Goal: Task Accomplishment & Management: Use online tool/utility

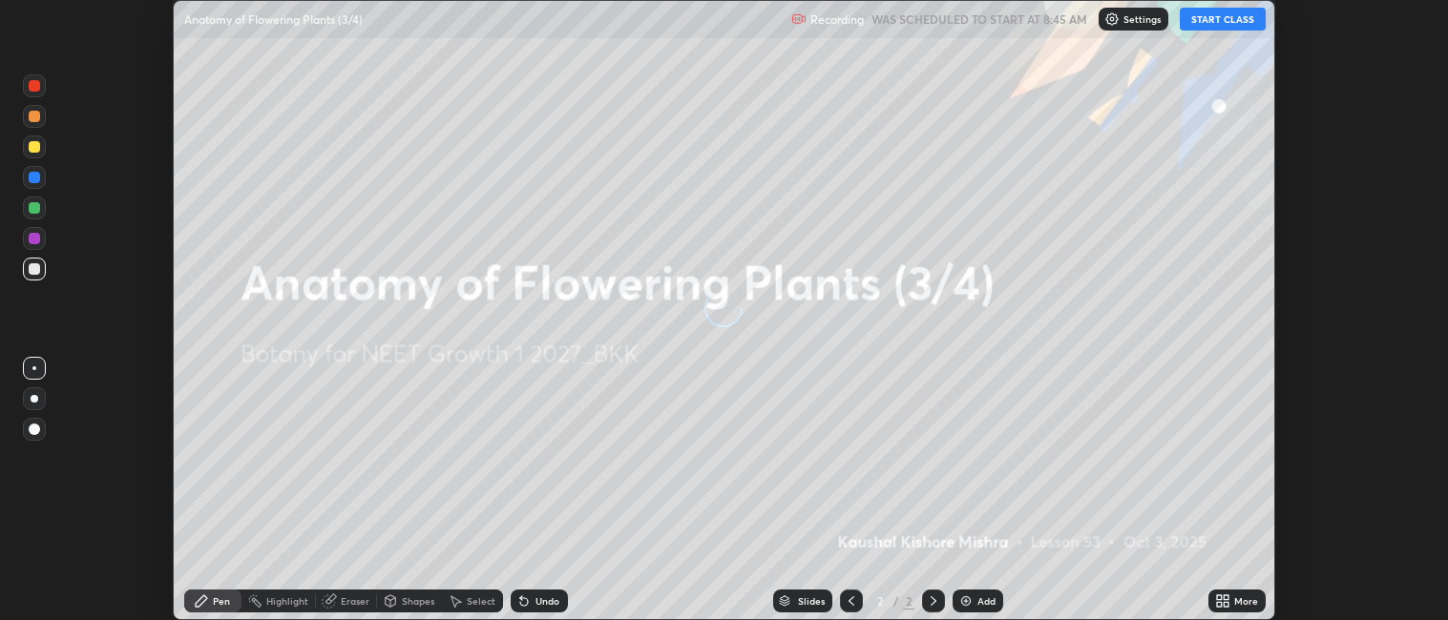
scroll to position [620, 1448]
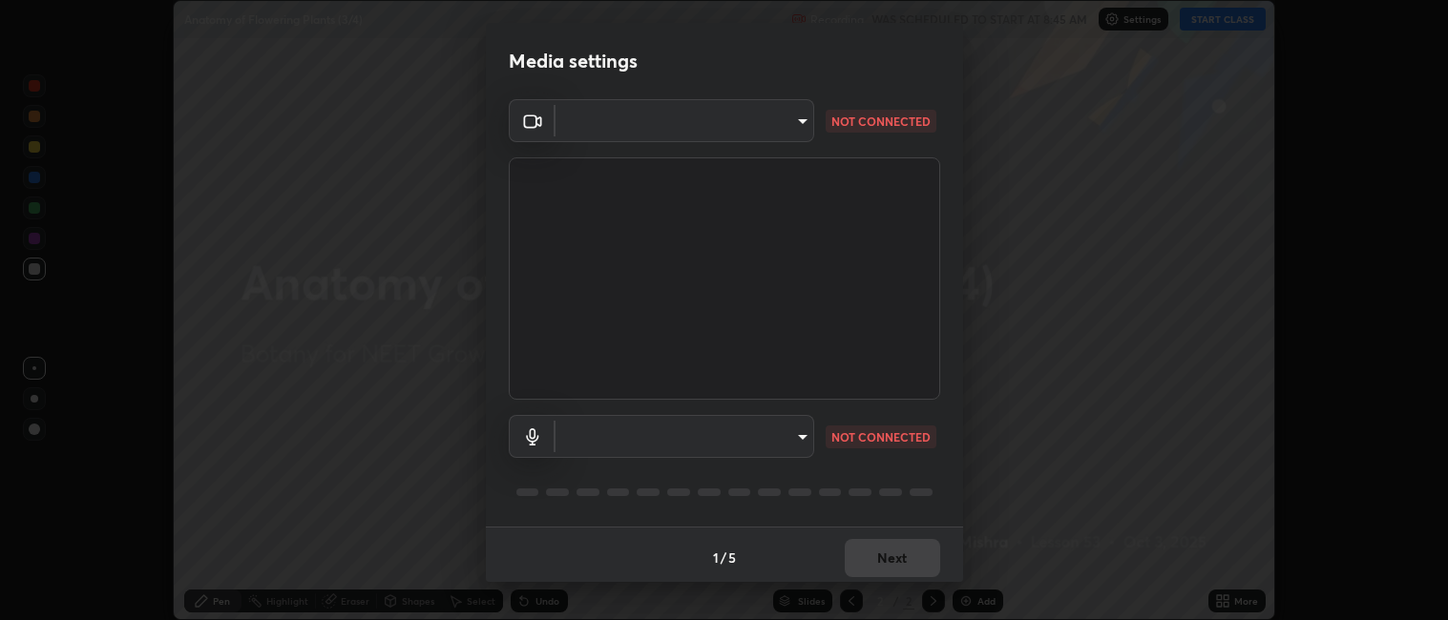
type input "052f9b30e05f62bb2e590cb50044ac96a00de3eab8a32c7a625fc31ec407be61"
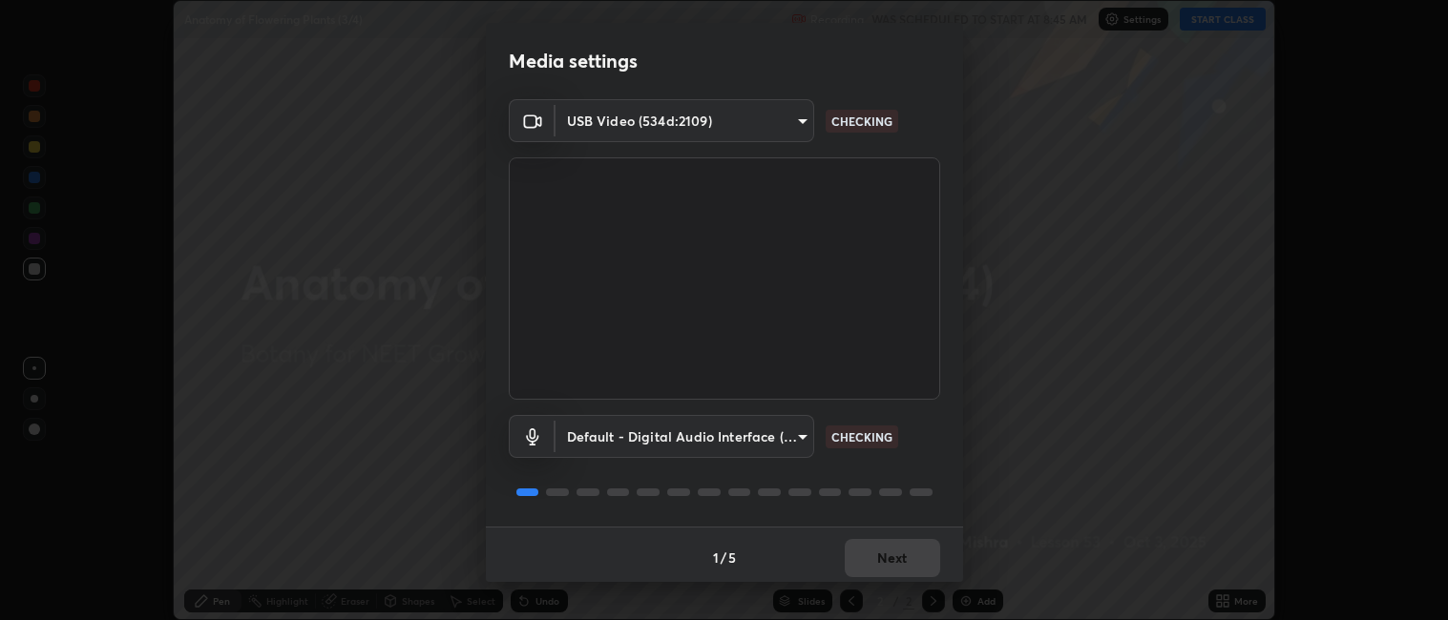
scroll to position [5, 0]
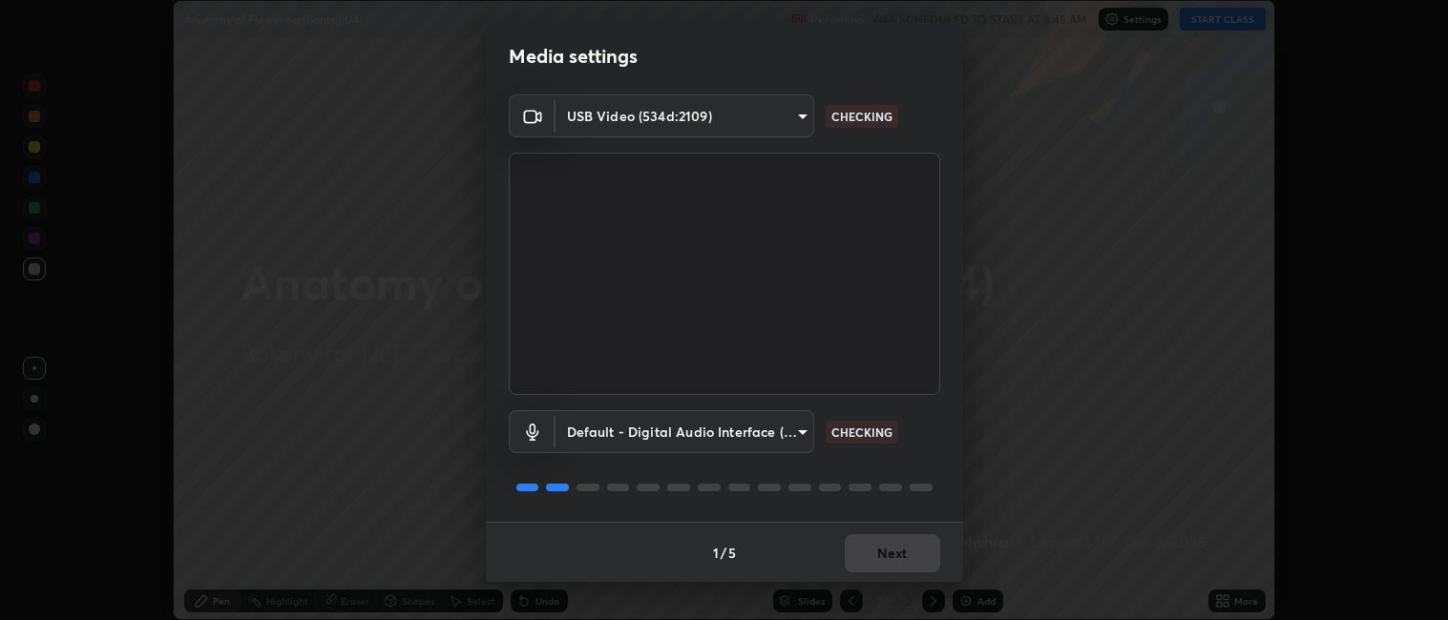
click at [669, 426] on body "Erase all Anatomy of Flowering Plants (3/4) Recording WAS SCHEDULED TO START AT…" at bounding box center [724, 310] width 1448 height 620
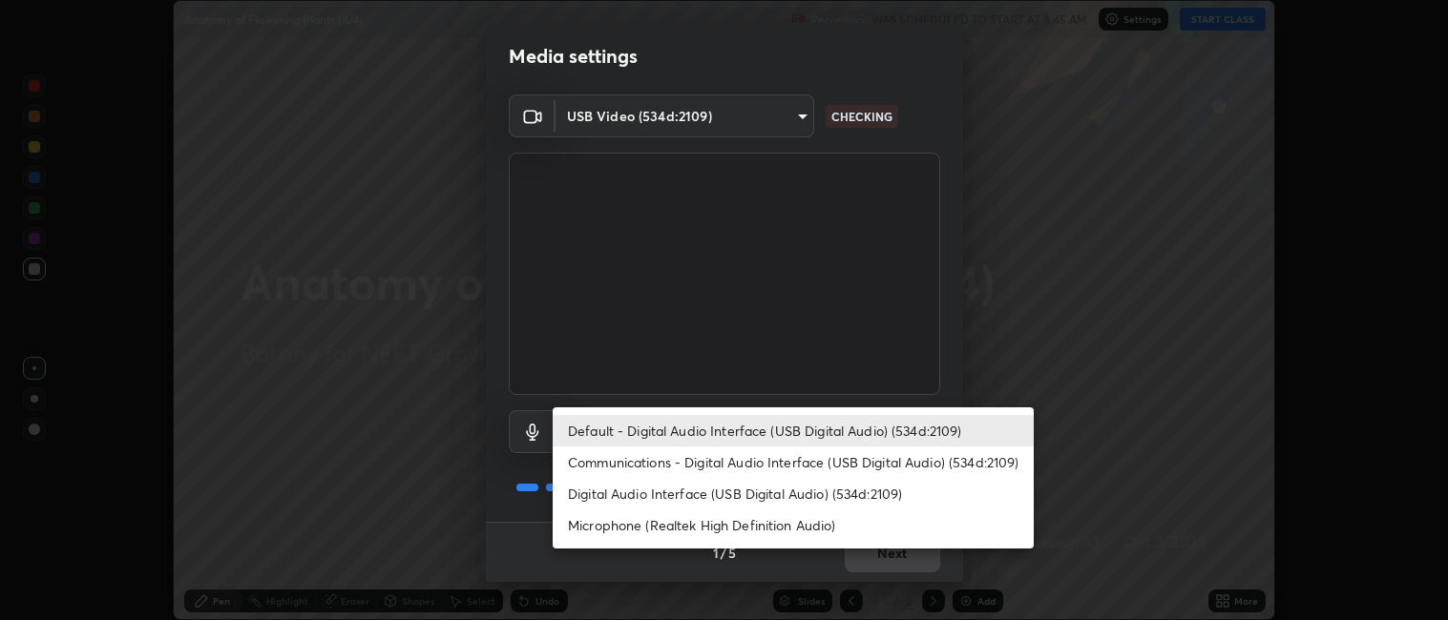
click at [650, 519] on li "Microphone (Realtek High Definition Audio)" at bounding box center [793, 525] width 481 height 31
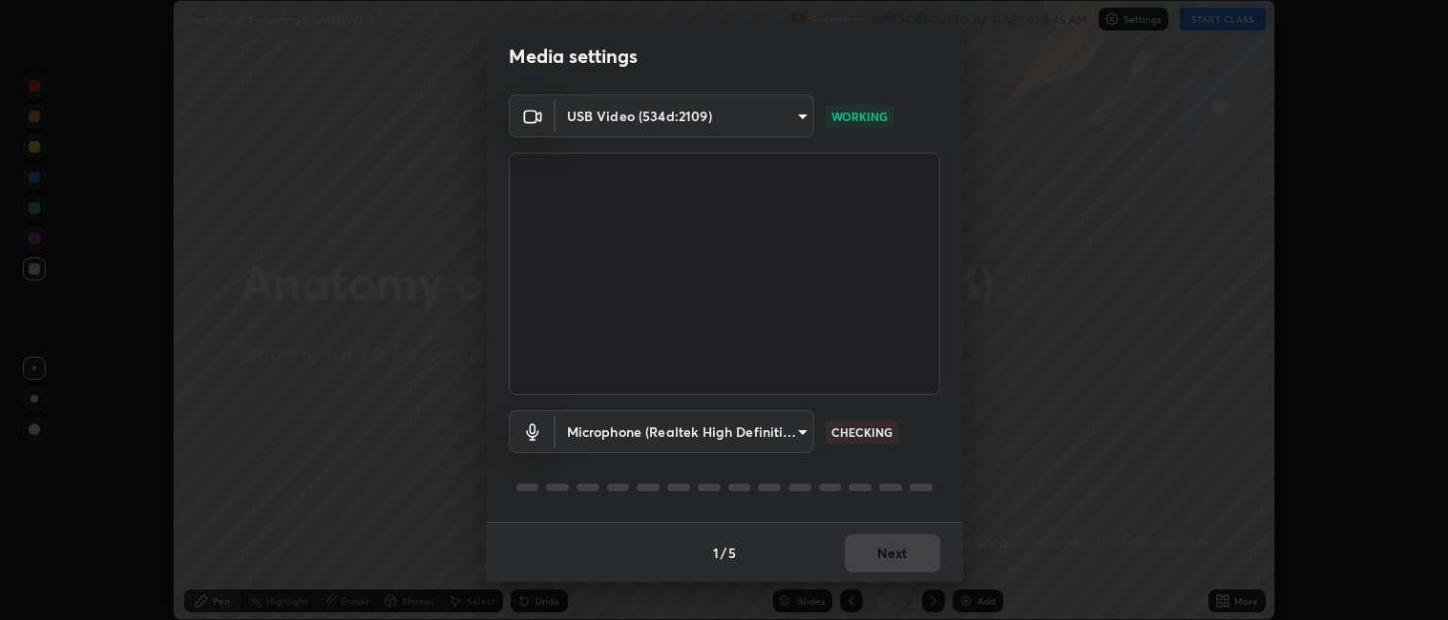
click at [631, 430] on body "Erase all Anatomy of Flowering Plants (3/4) Recording WAS SCHEDULED TO START AT…" at bounding box center [724, 310] width 1448 height 620
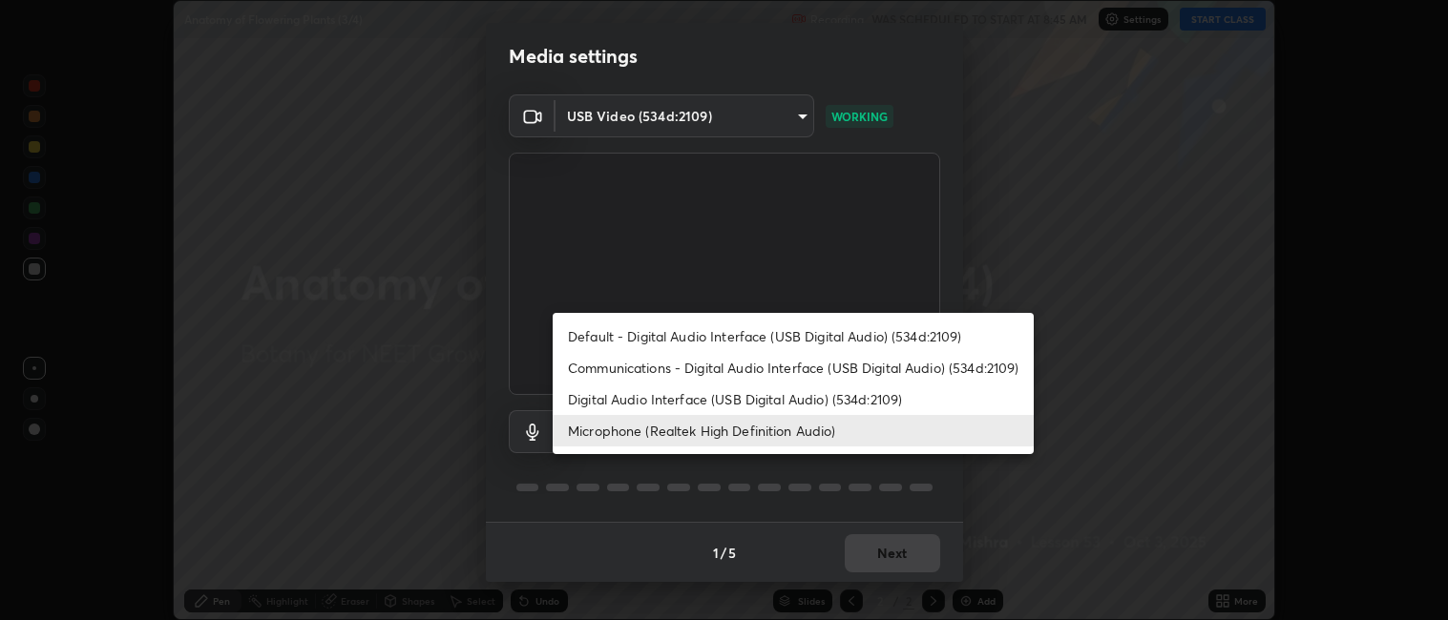
click at [657, 335] on li "Default - Digital Audio Interface (USB Digital Audio) (534d:2109)" at bounding box center [793, 336] width 481 height 31
type input "default"
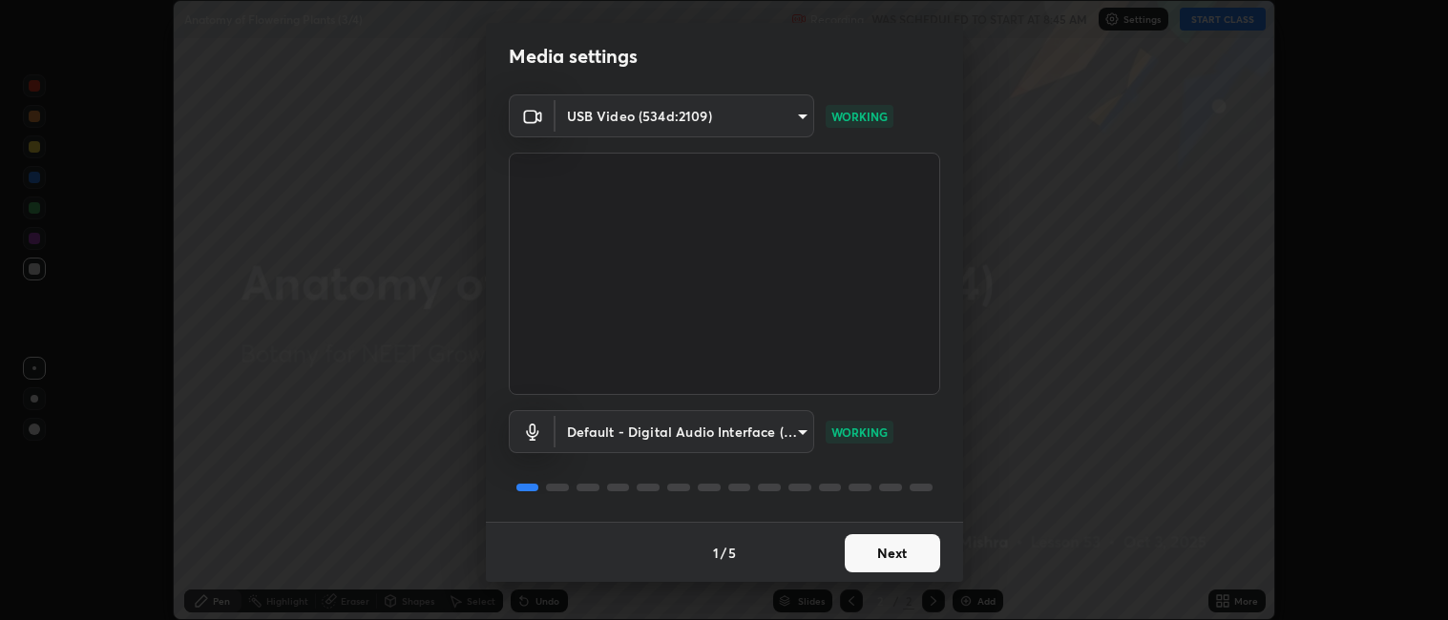
click at [901, 546] on button "Next" at bounding box center [892, 554] width 95 height 38
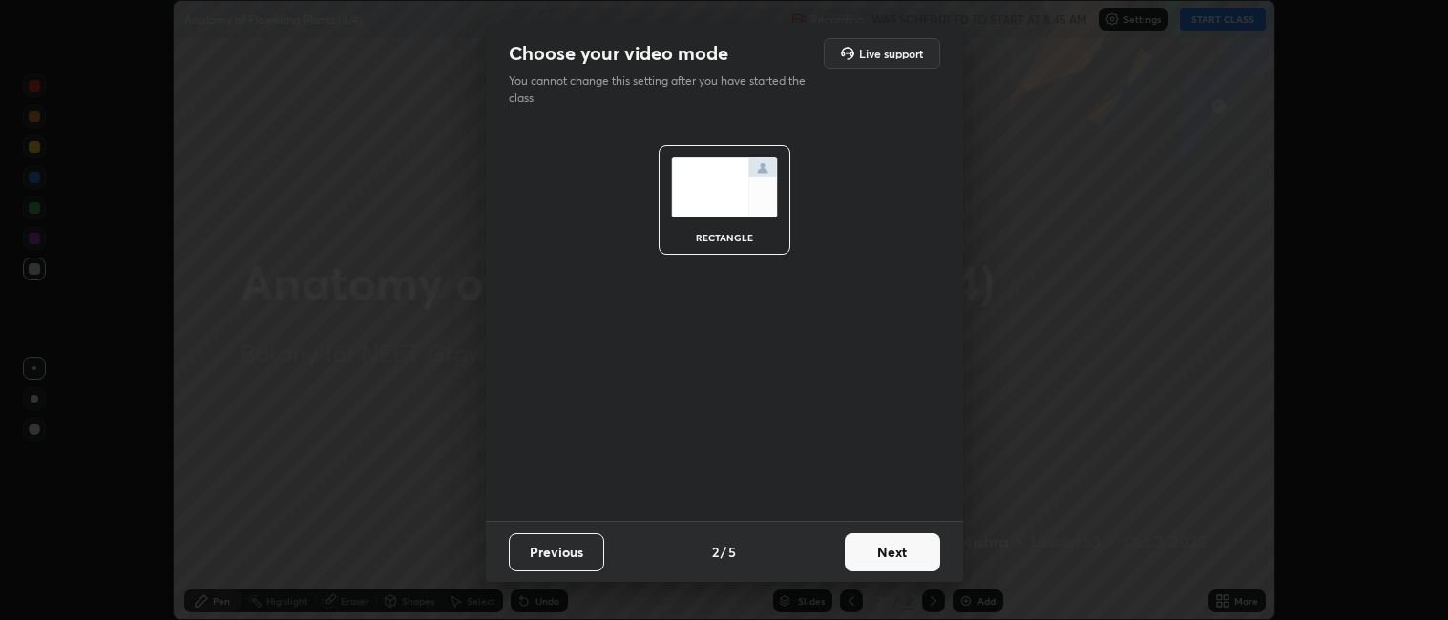
scroll to position [0, 0]
click at [902, 554] on button "Next" at bounding box center [892, 553] width 95 height 38
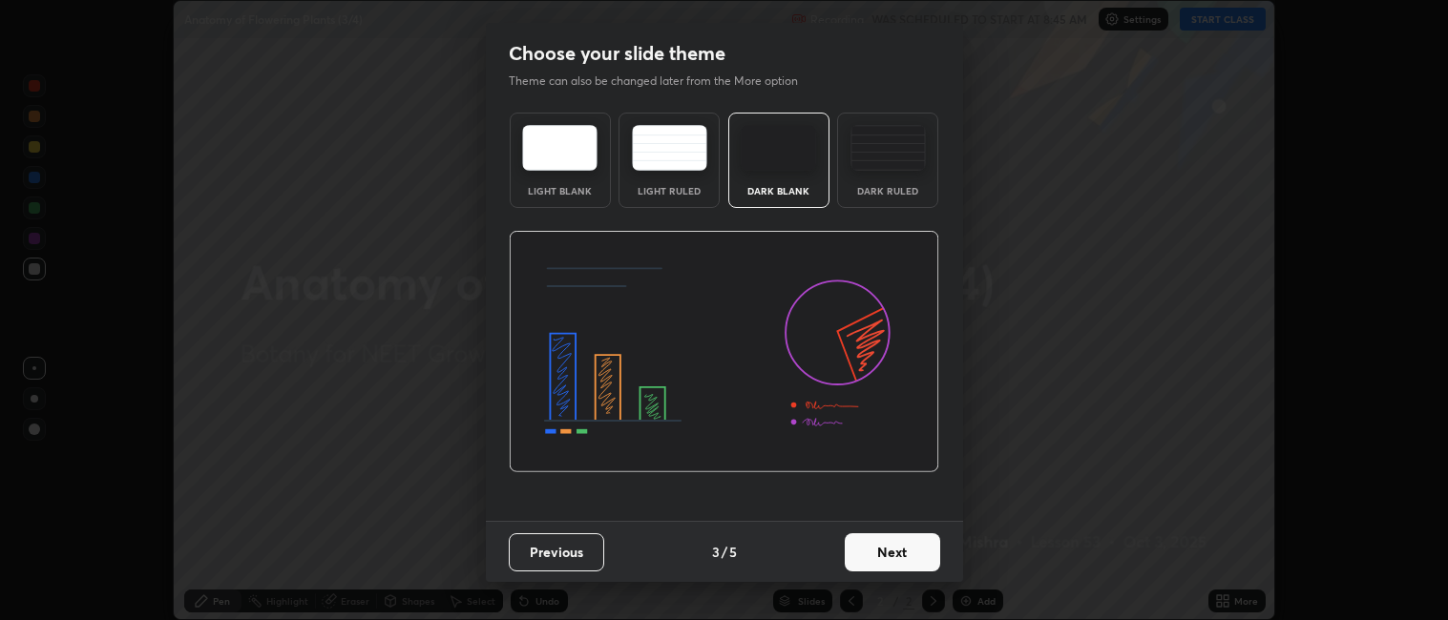
click at [905, 552] on button "Next" at bounding box center [892, 553] width 95 height 38
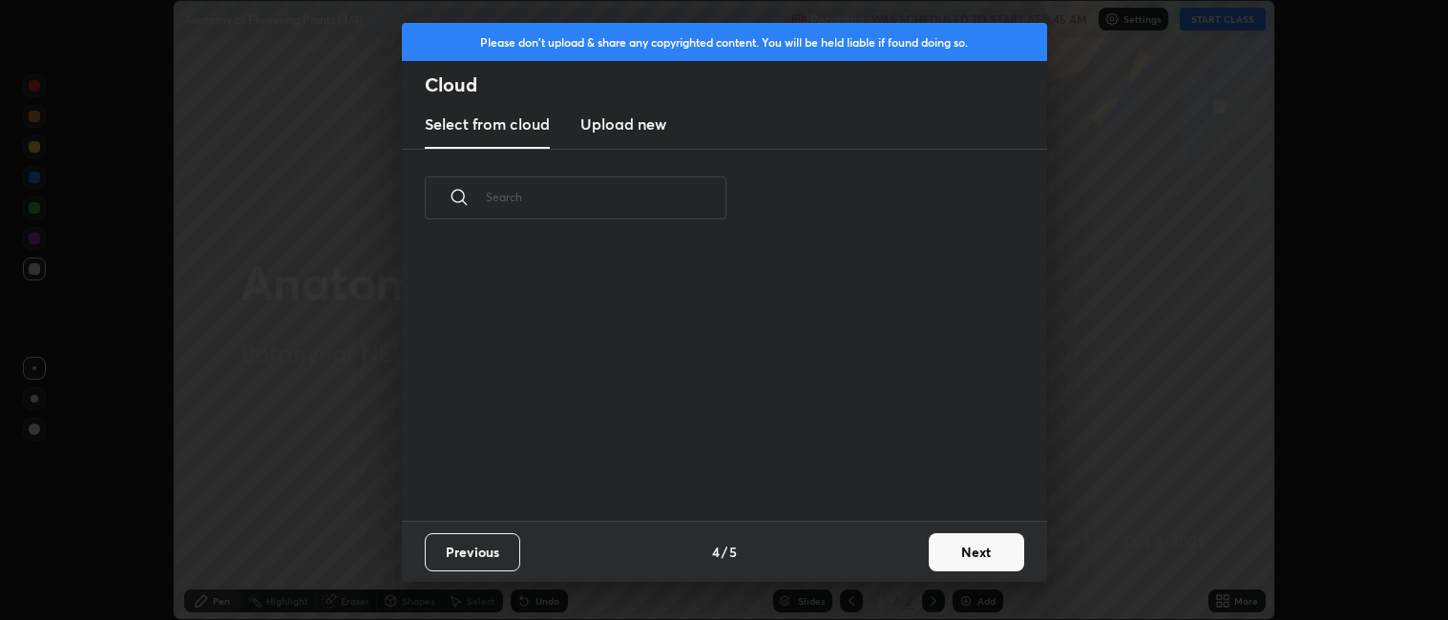
click at [995, 559] on button "Next" at bounding box center [976, 553] width 95 height 38
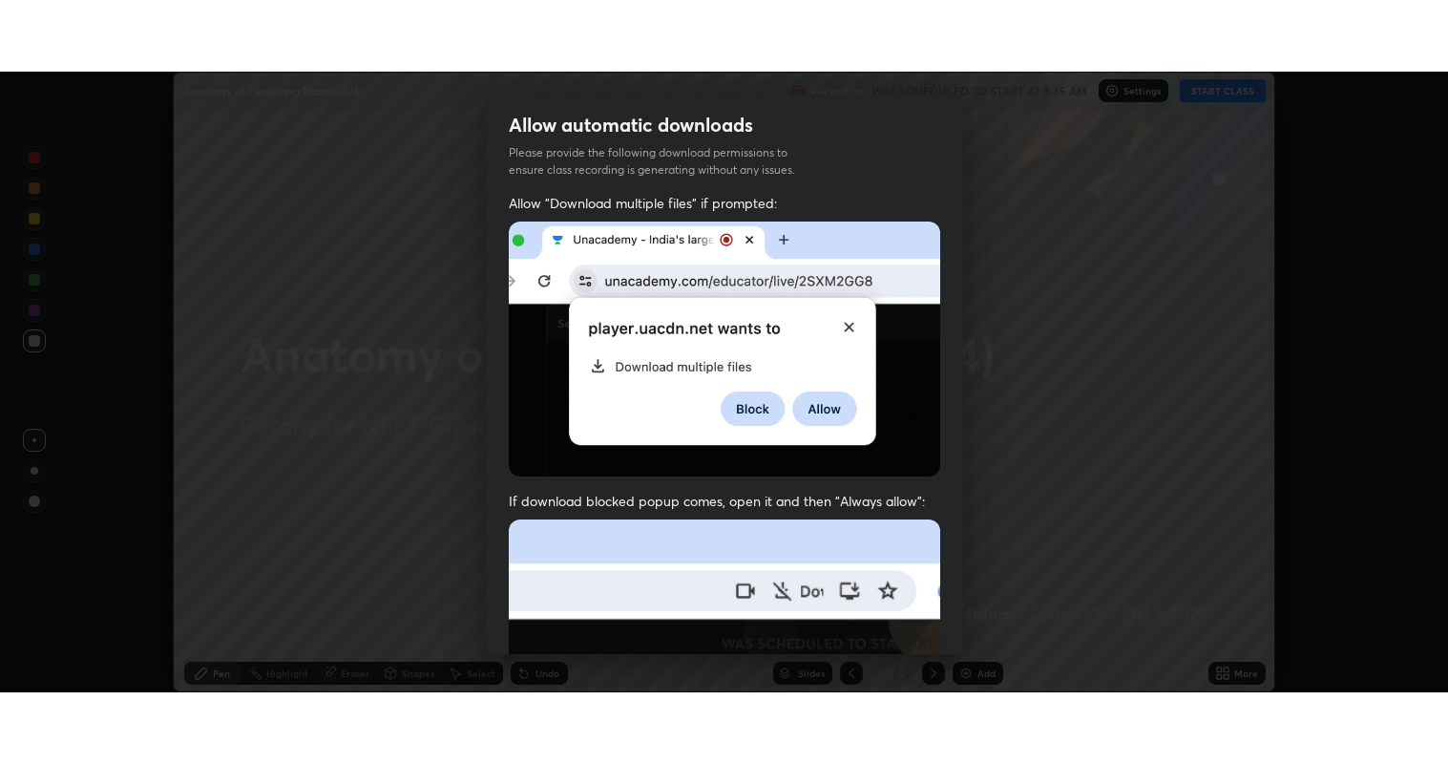
scroll to position [394, 0]
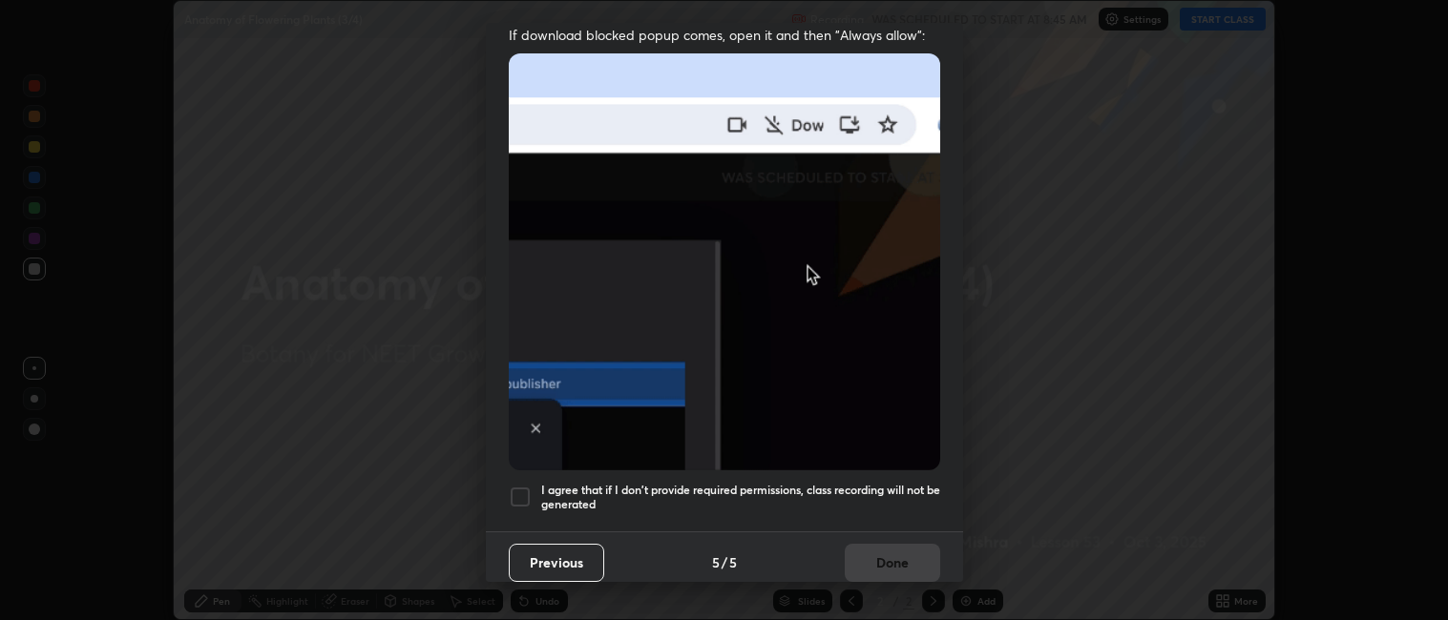
click at [523, 490] on div at bounding box center [520, 497] width 23 height 23
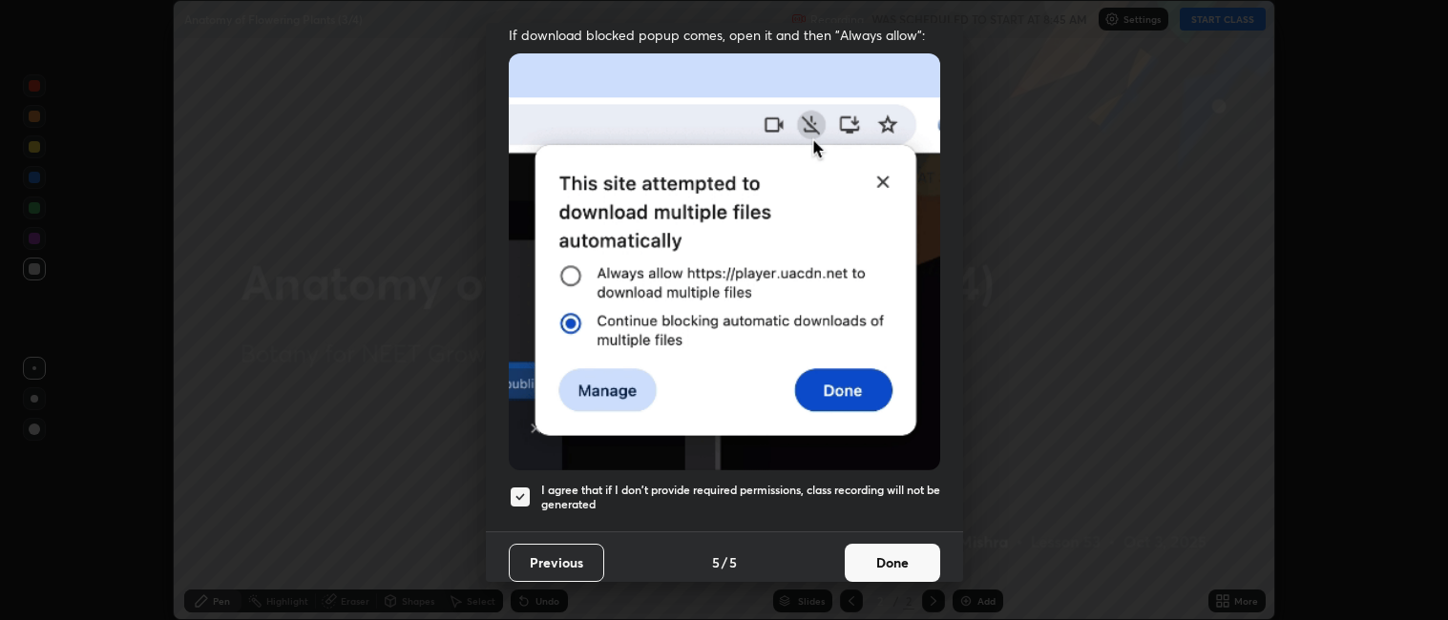
click at [888, 550] on button "Done" at bounding box center [892, 563] width 95 height 38
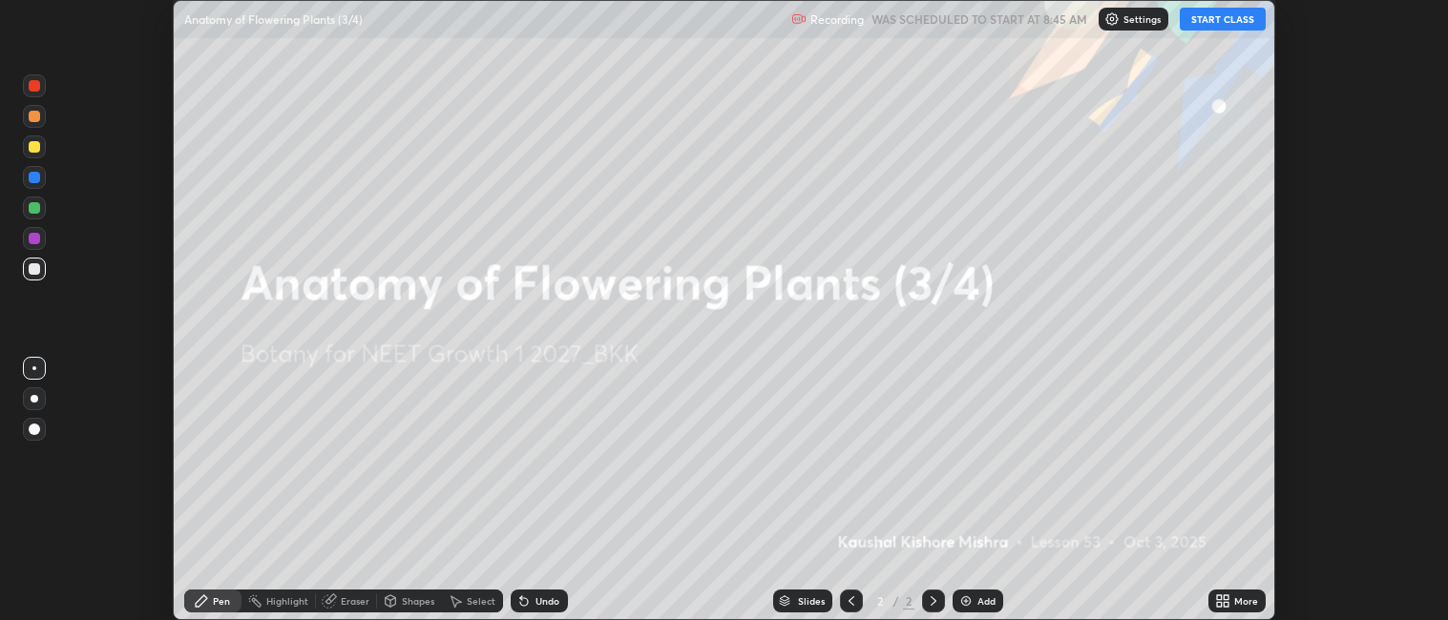
click at [1225, 601] on icon at bounding box center [1222, 601] width 15 height 15
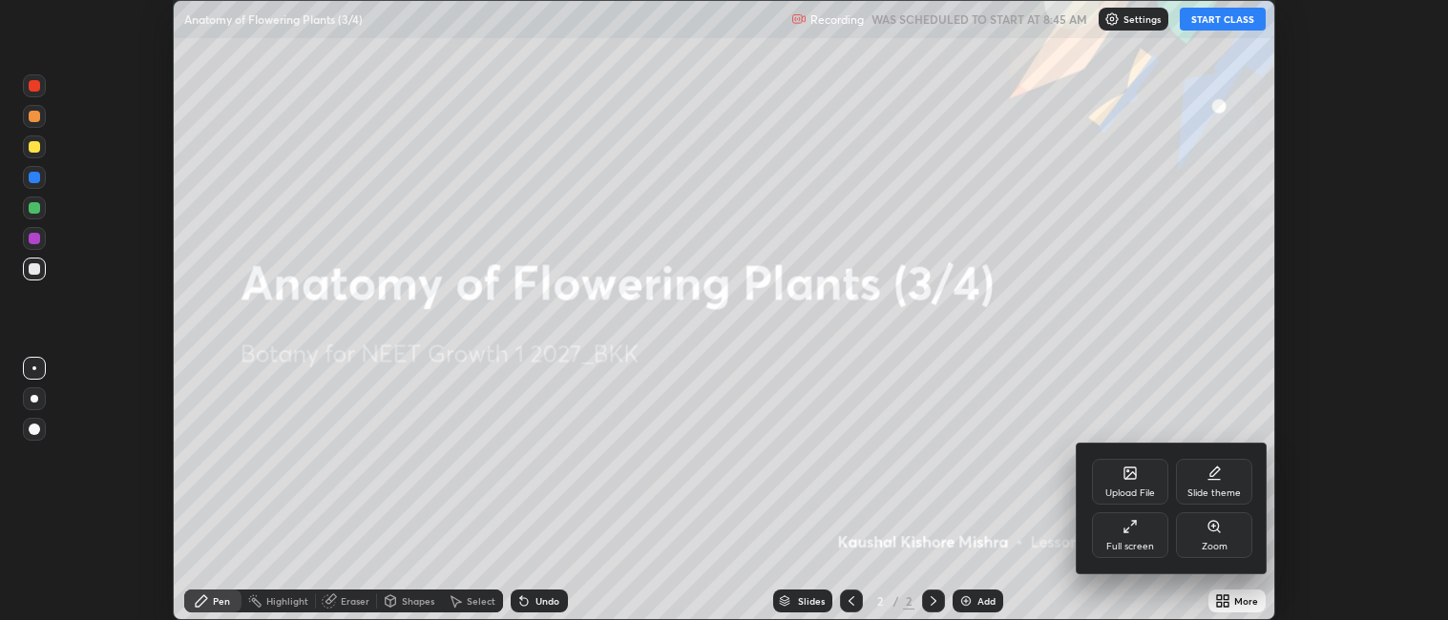
click at [1141, 535] on div "Full screen" at bounding box center [1130, 536] width 76 height 46
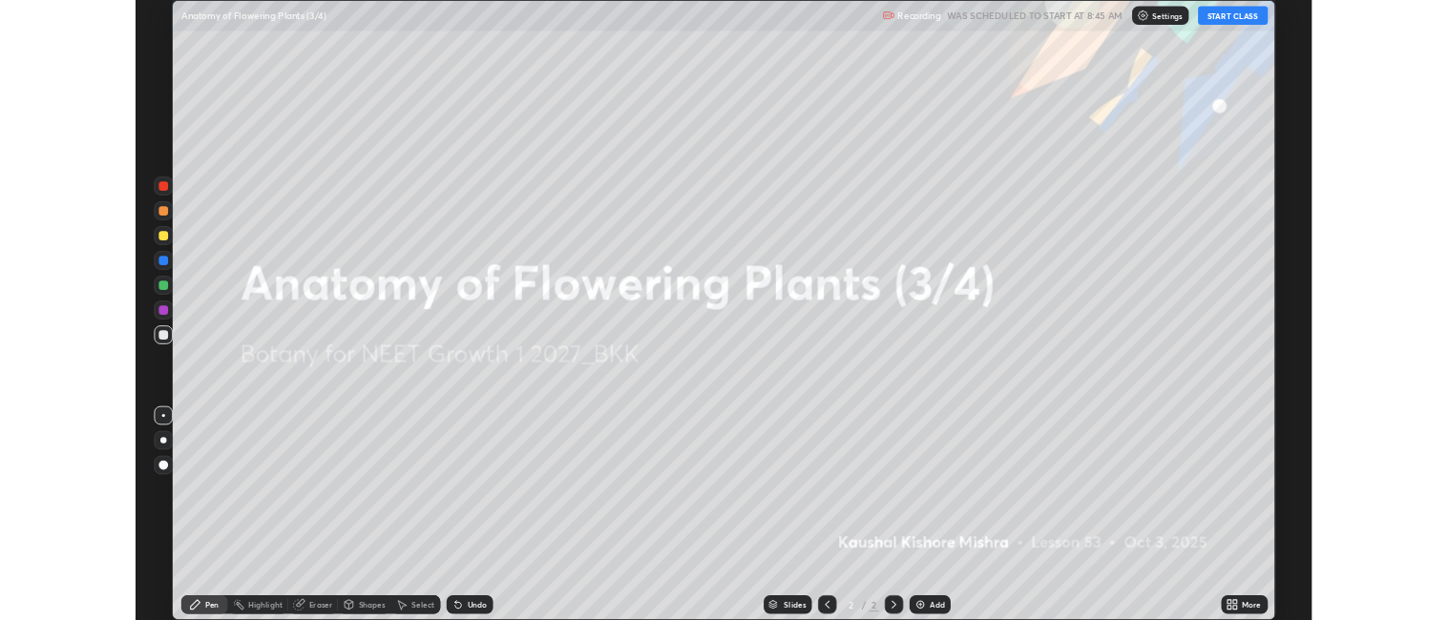
scroll to position [764, 1448]
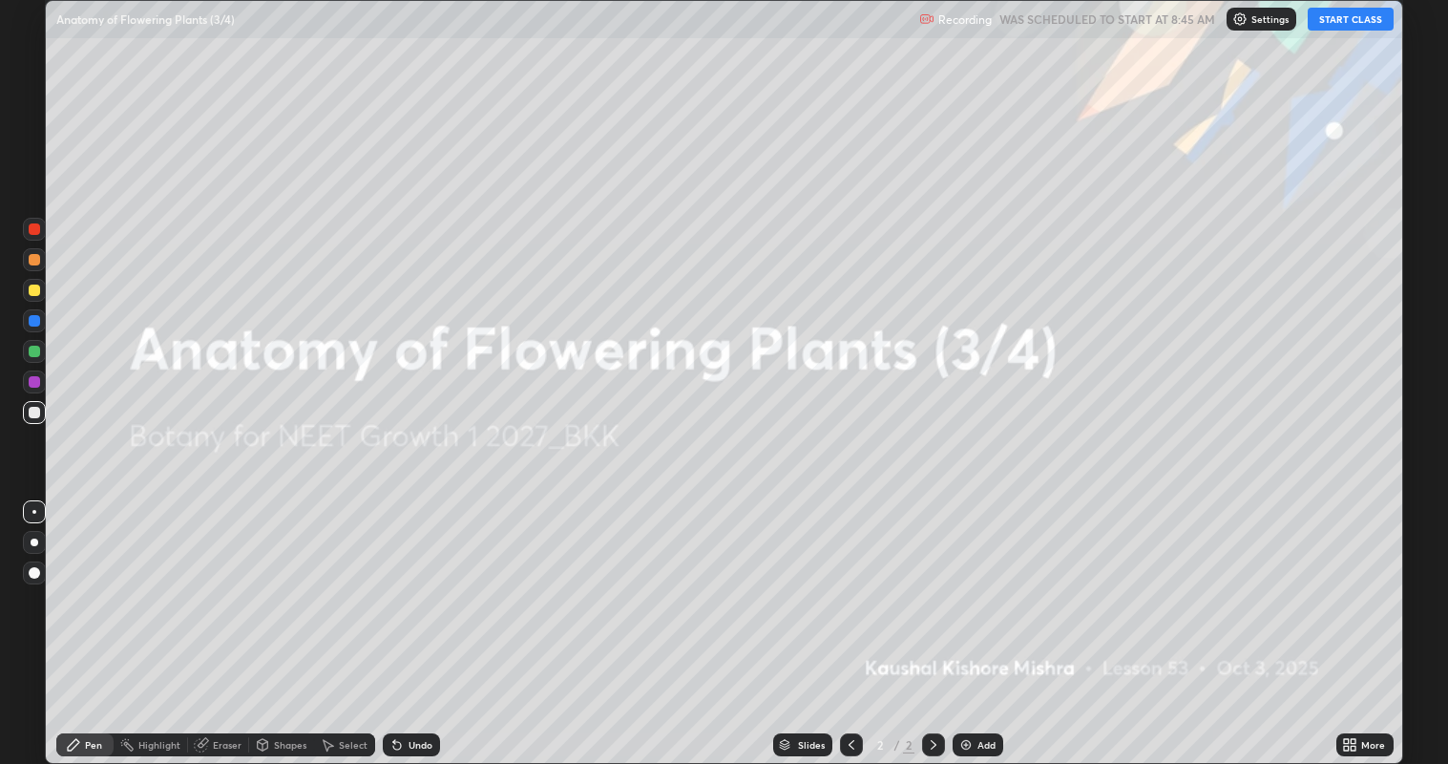
click at [970, 619] on img at bounding box center [965, 744] width 15 height 15
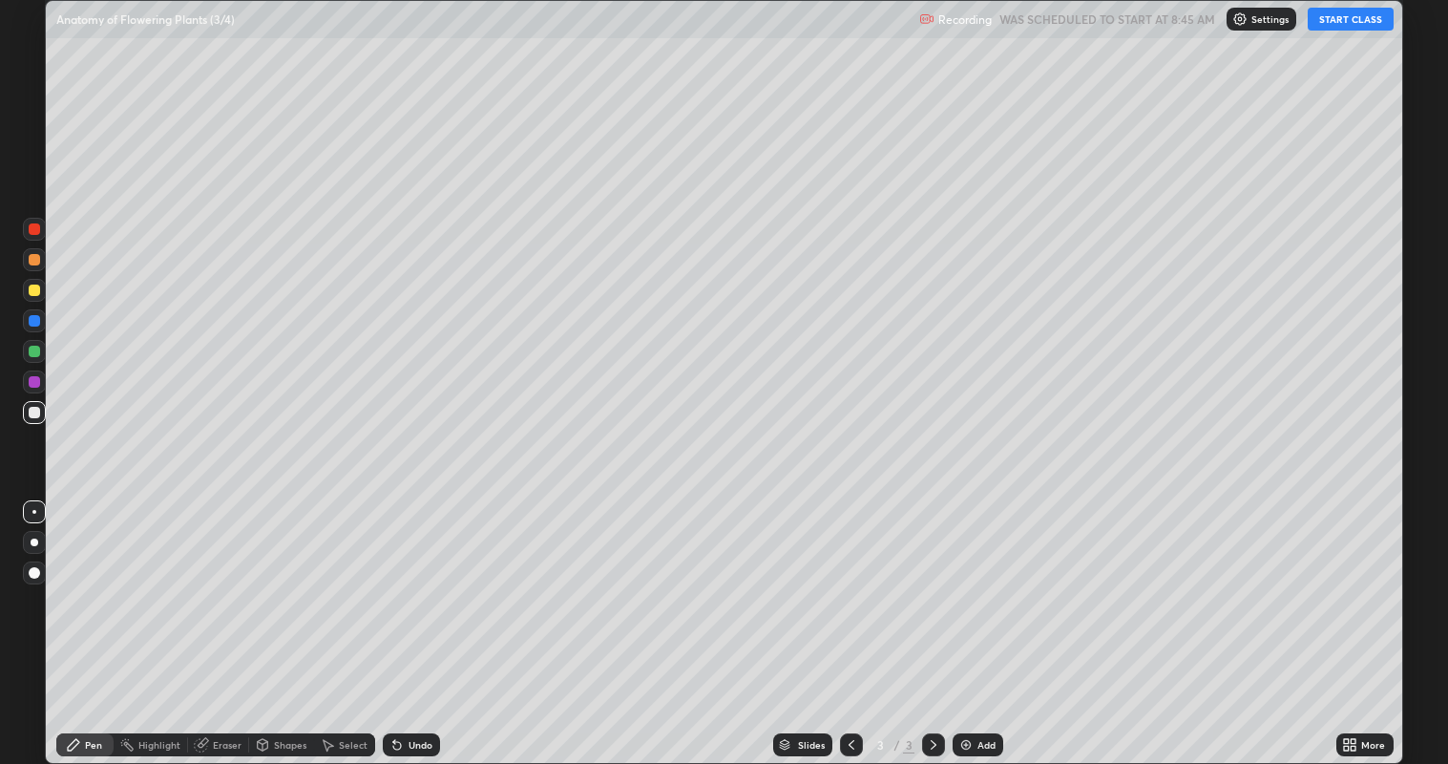
click at [1329, 19] on button "START CLASS" at bounding box center [1351, 19] width 86 height 23
click at [972, 619] on div "Add" at bounding box center [978, 744] width 51 height 23
click at [37, 295] on div at bounding box center [34, 289] width 11 height 11
click at [33, 410] on div at bounding box center [34, 412] width 11 height 11
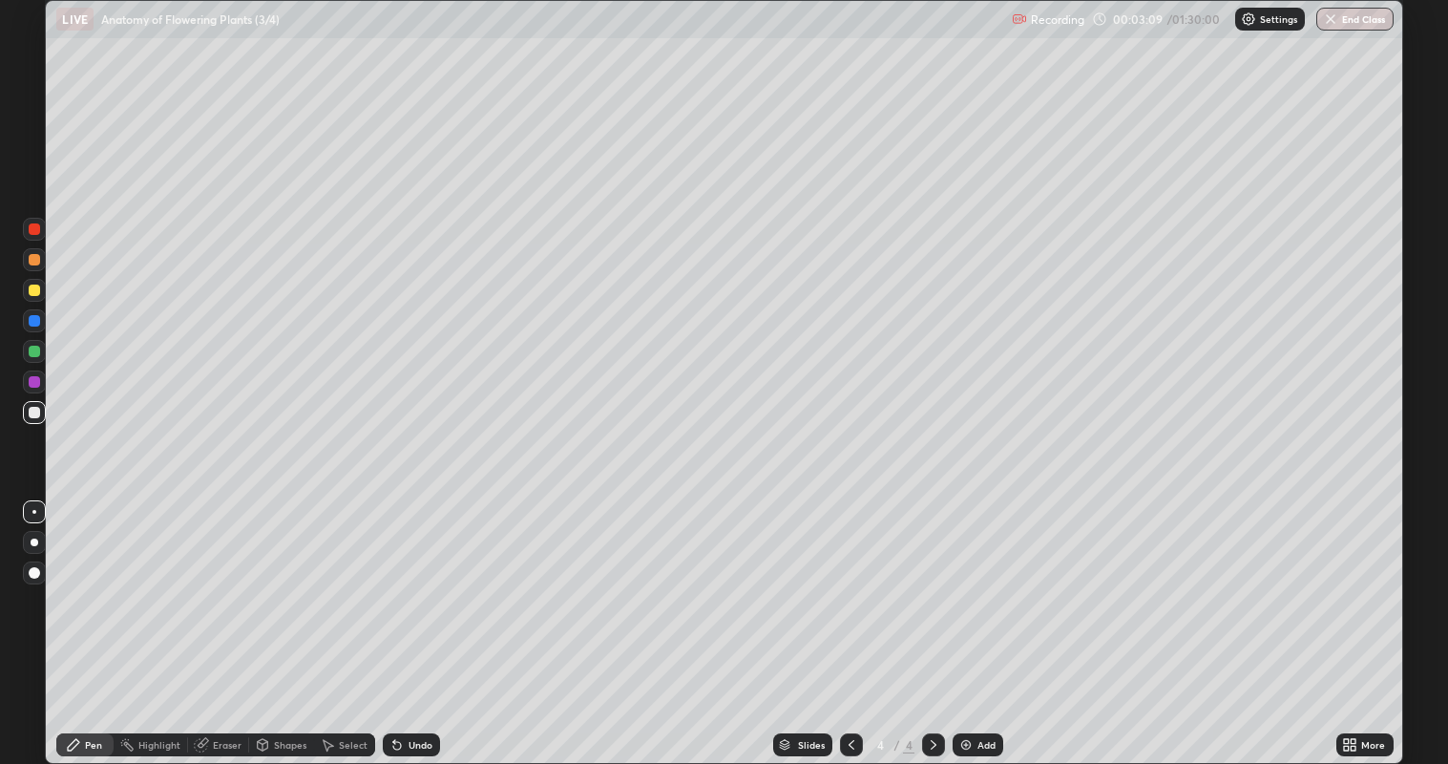
click at [35, 350] on div at bounding box center [34, 351] width 11 height 11
click at [35, 411] on div at bounding box center [34, 412] width 11 height 11
click at [35, 350] on div at bounding box center [34, 351] width 11 height 11
click at [34, 290] on div at bounding box center [34, 289] width 11 height 11
click at [33, 293] on div at bounding box center [34, 289] width 11 height 11
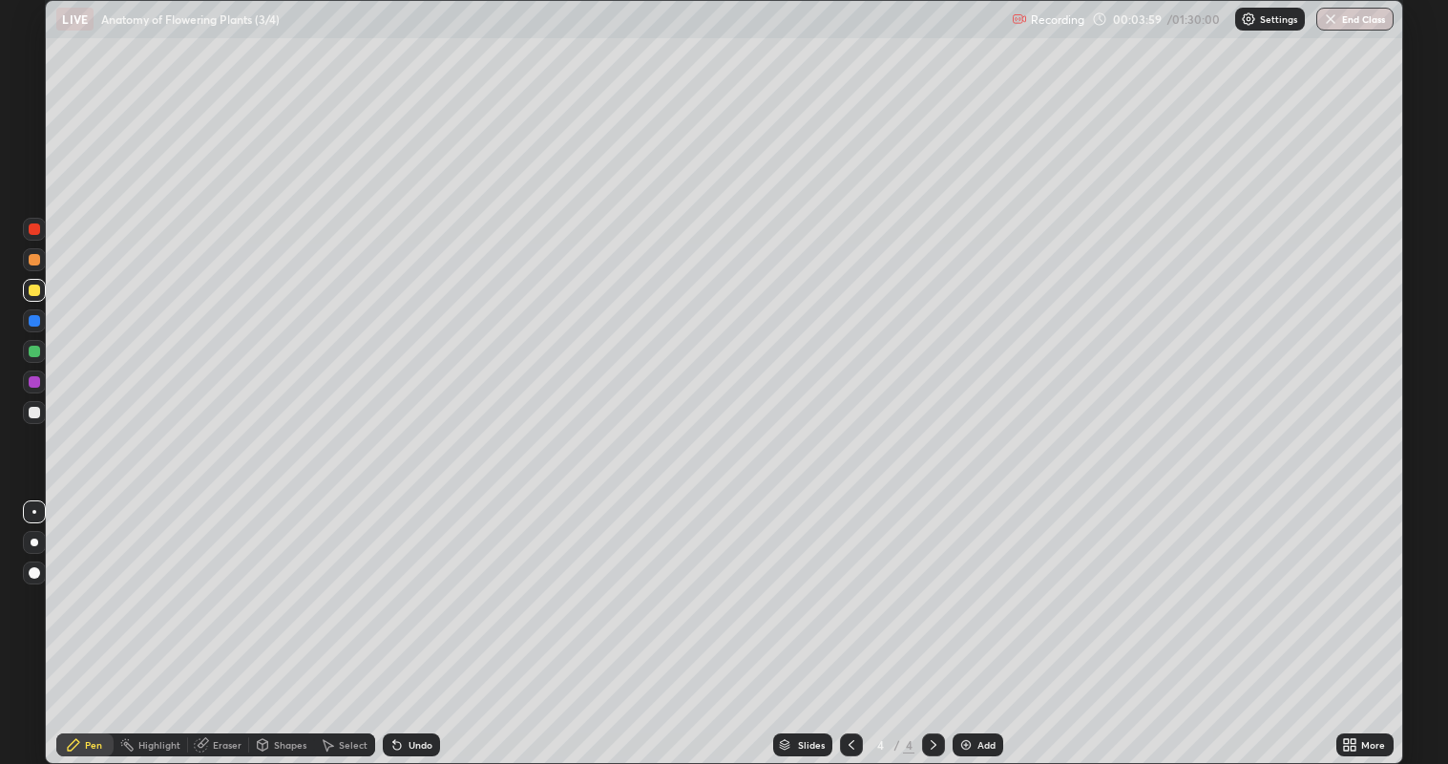
click at [33, 260] on div at bounding box center [34, 259] width 11 height 11
click at [33, 412] on div at bounding box center [34, 412] width 11 height 11
click at [966, 619] on img at bounding box center [965, 744] width 15 height 15
click at [33, 264] on div at bounding box center [34, 259] width 11 height 11
click at [949, 619] on div "Slides 5 / 5 Add" at bounding box center [887, 744] width 895 height 38
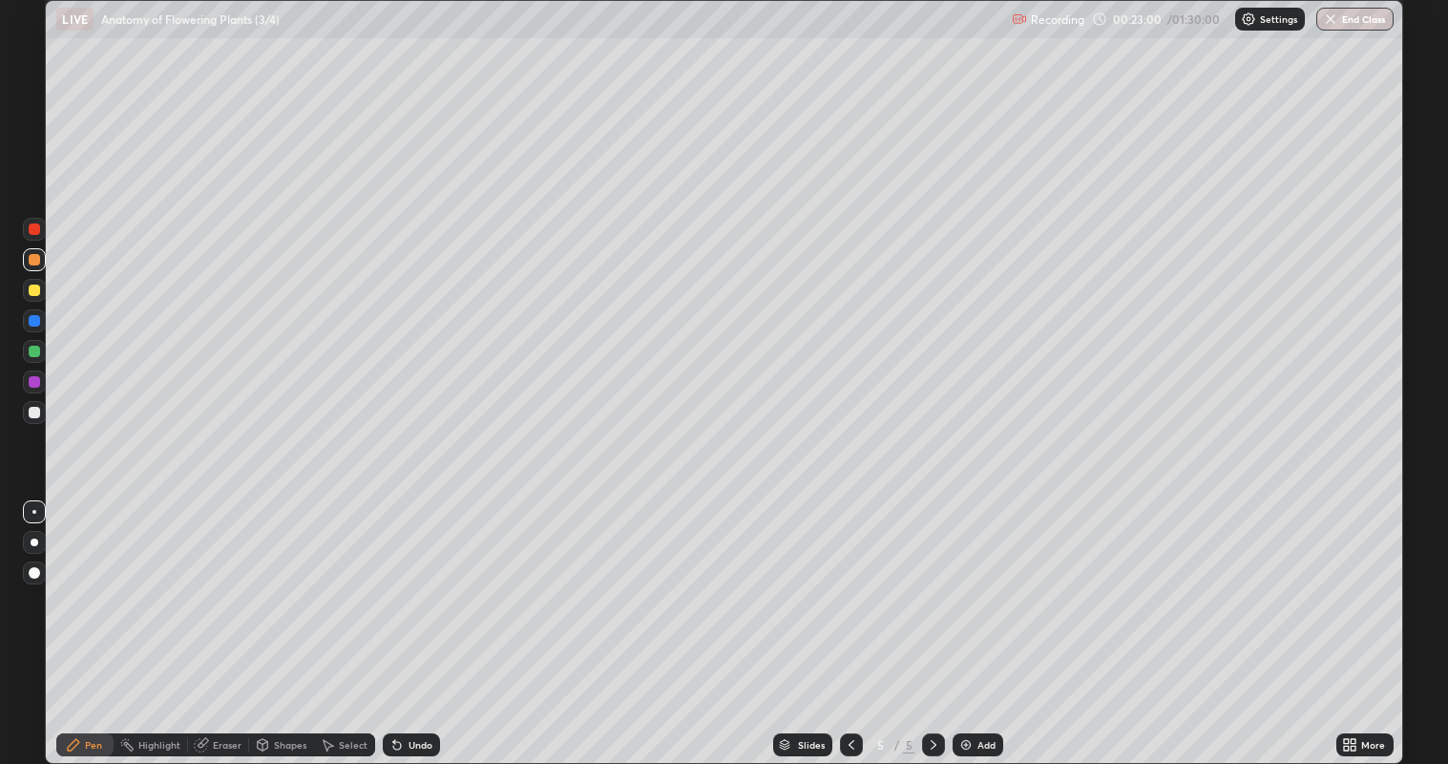
click at [958, 619] on img at bounding box center [965, 744] width 15 height 15
click at [38, 410] on div at bounding box center [34, 412] width 11 height 11
click at [39, 291] on div at bounding box center [34, 289] width 11 height 11
click at [208, 619] on div "Eraser" at bounding box center [218, 744] width 61 height 23
click at [93, 619] on div "Pen" at bounding box center [93, 745] width 17 height 10
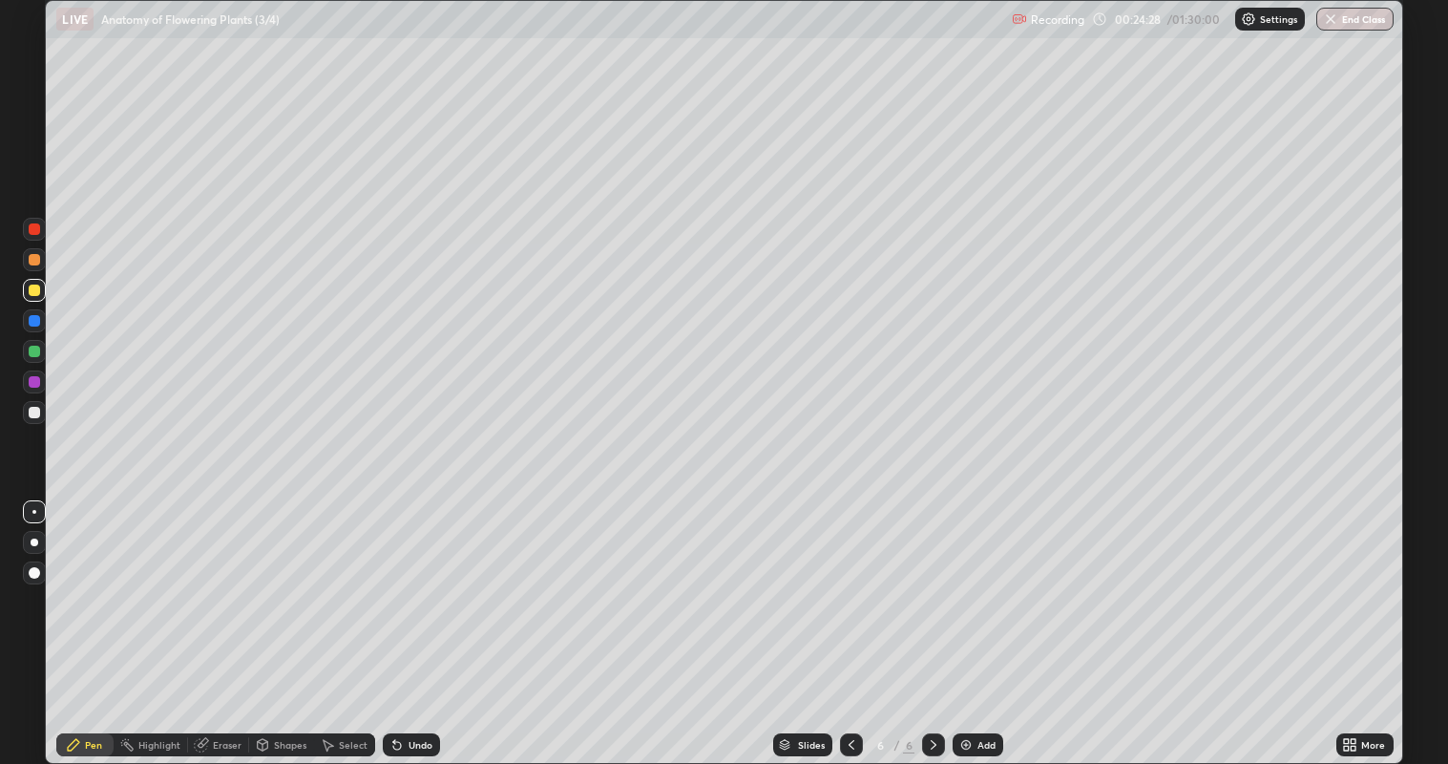
click at [33, 353] on div at bounding box center [34, 351] width 11 height 11
click at [33, 411] on div at bounding box center [34, 412] width 11 height 11
click at [35, 294] on div at bounding box center [34, 289] width 11 height 11
click at [33, 411] on div at bounding box center [34, 412] width 11 height 11
click at [38, 292] on div at bounding box center [34, 289] width 11 height 11
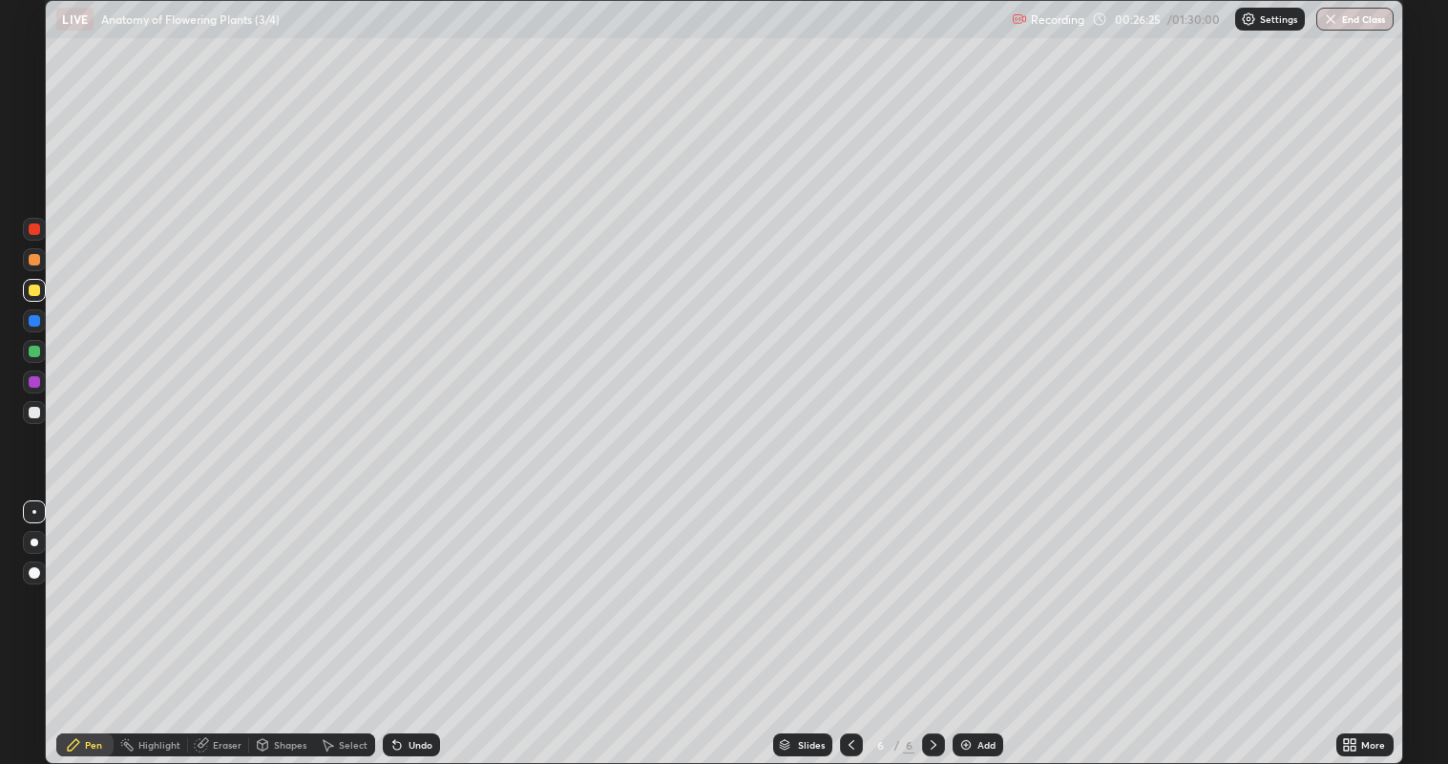
click at [37, 352] on div at bounding box center [34, 351] width 11 height 11
click at [35, 411] on div at bounding box center [34, 412] width 11 height 11
click at [44, 351] on div at bounding box center [34, 351] width 23 height 23
click at [33, 417] on div at bounding box center [34, 412] width 11 height 11
click at [969, 619] on img at bounding box center [965, 744] width 15 height 15
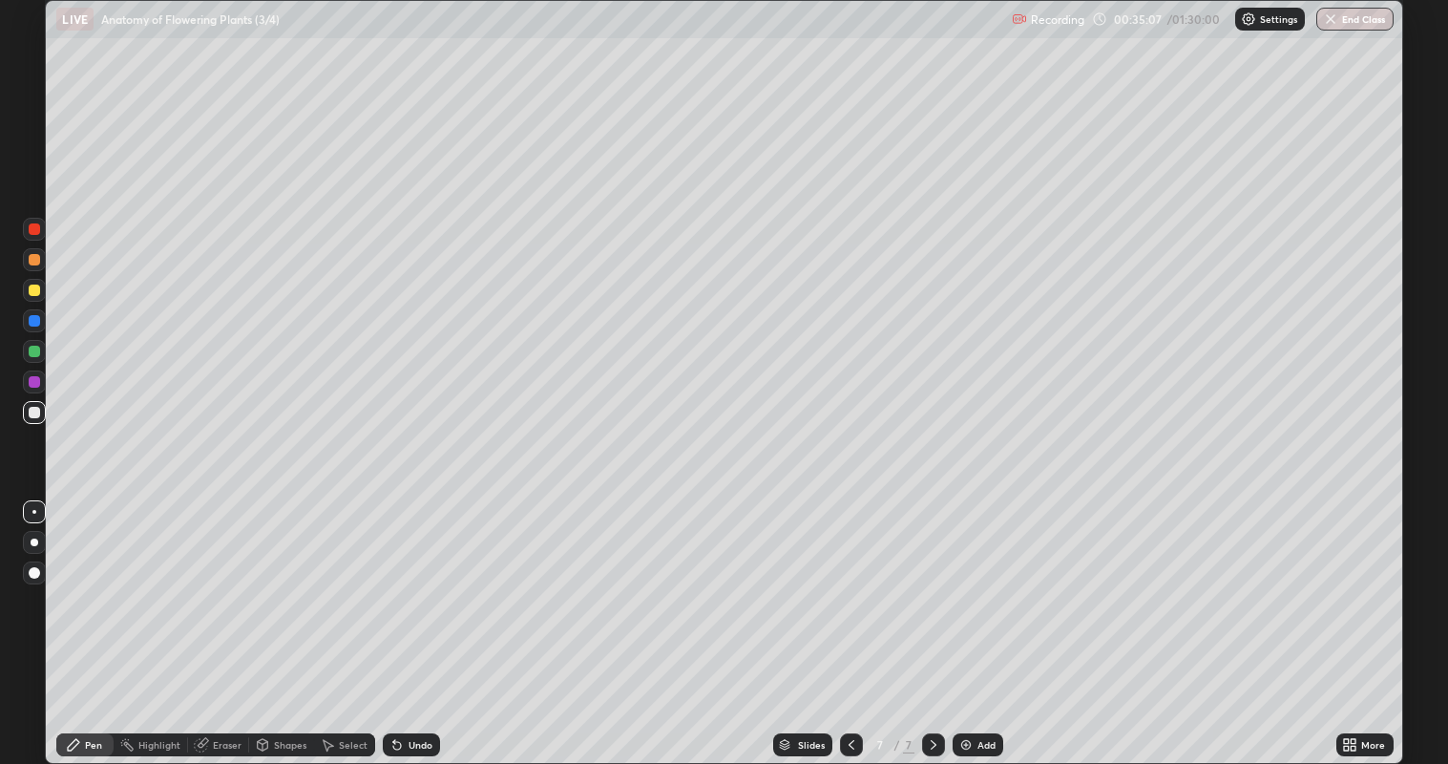
click at [35, 351] on div at bounding box center [34, 351] width 11 height 11
click at [33, 290] on div at bounding box center [34, 289] width 11 height 11
click at [39, 411] on div at bounding box center [34, 412] width 11 height 11
click at [969, 619] on img at bounding box center [965, 744] width 15 height 15
click at [36, 414] on div at bounding box center [34, 412] width 11 height 11
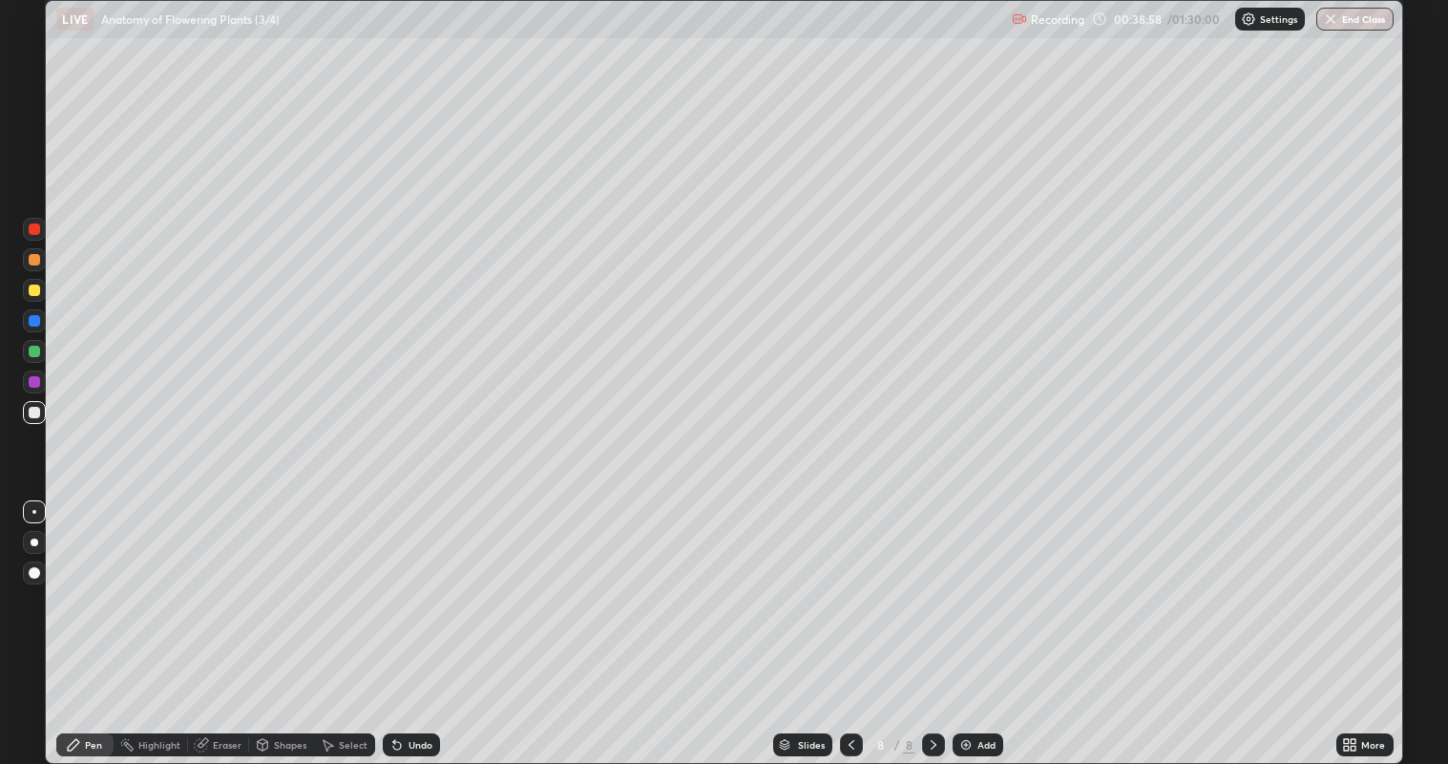
click at [37, 294] on div at bounding box center [34, 289] width 11 height 11
click at [215, 619] on div "Eraser" at bounding box center [227, 745] width 29 height 10
click at [95, 619] on div "Pen" at bounding box center [93, 745] width 17 height 10
click at [31, 353] on div at bounding box center [34, 351] width 11 height 11
click at [230, 619] on div "Eraser" at bounding box center [227, 745] width 29 height 10
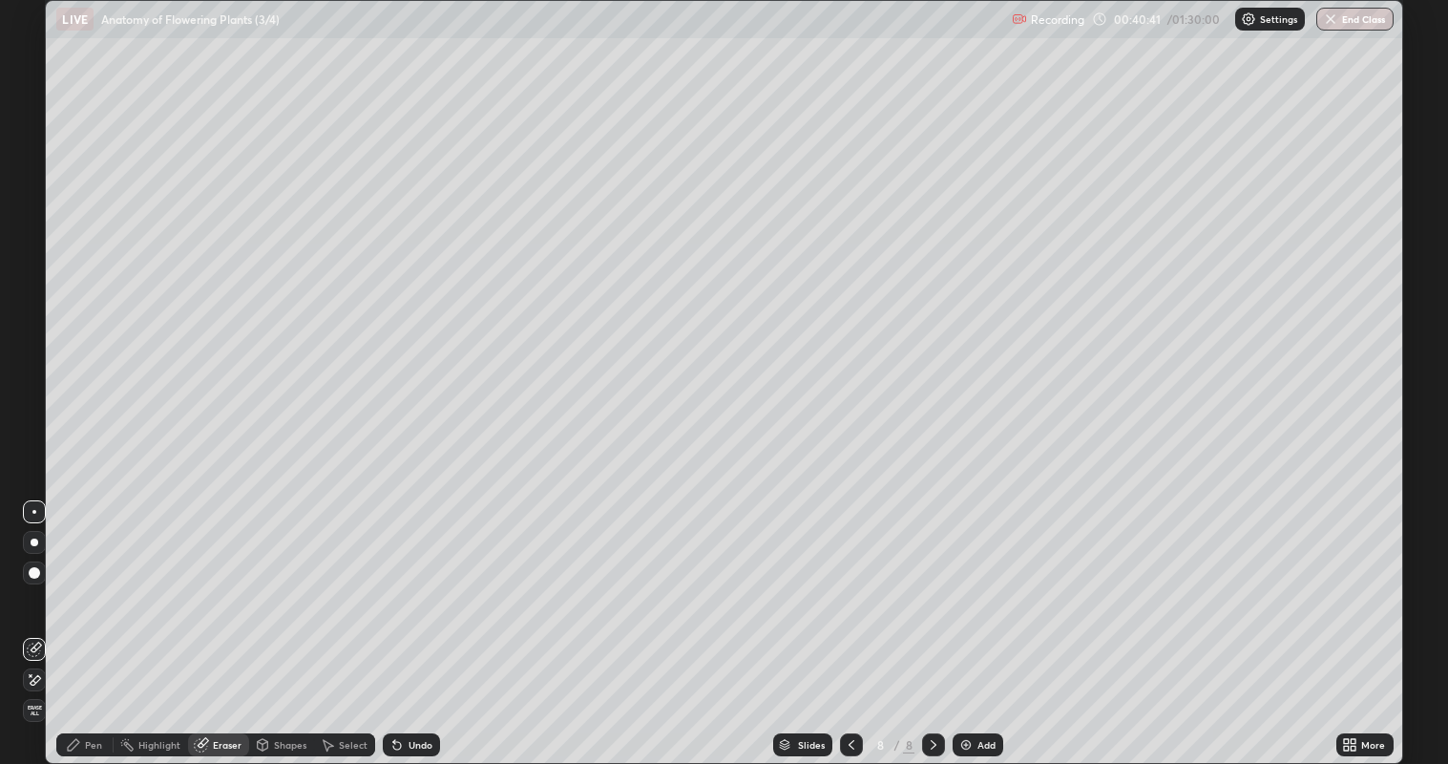
click at [96, 619] on div "Pen" at bounding box center [93, 745] width 17 height 10
click at [36, 294] on div at bounding box center [34, 289] width 11 height 11
click at [31, 353] on div at bounding box center [34, 351] width 11 height 11
click at [39, 321] on div at bounding box center [34, 320] width 11 height 11
click at [44, 381] on div at bounding box center [34, 381] width 23 height 23
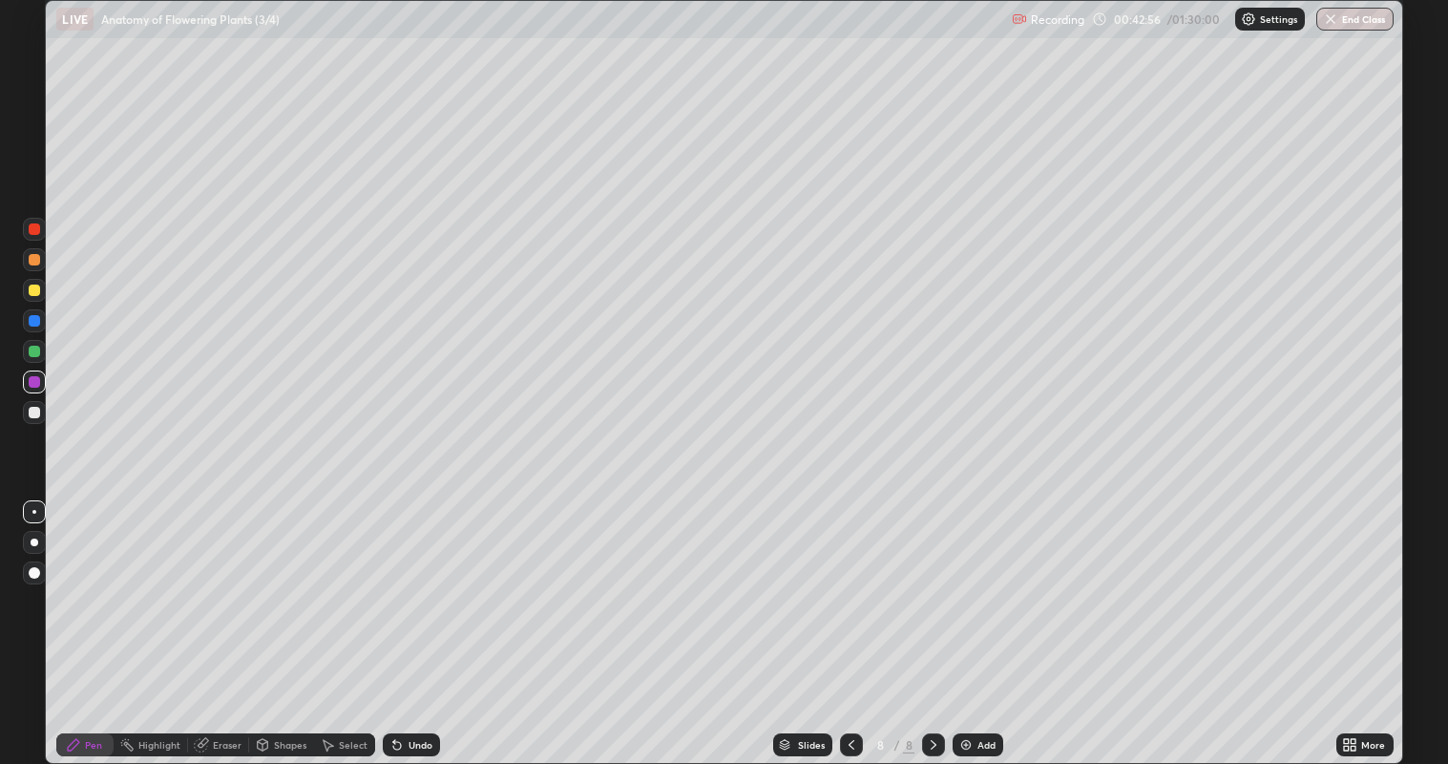
click at [38, 352] on div at bounding box center [34, 351] width 11 height 11
click at [33, 295] on div at bounding box center [34, 289] width 11 height 11
click at [35, 350] on div at bounding box center [34, 351] width 11 height 11
click at [849, 619] on icon at bounding box center [851, 744] width 15 height 15
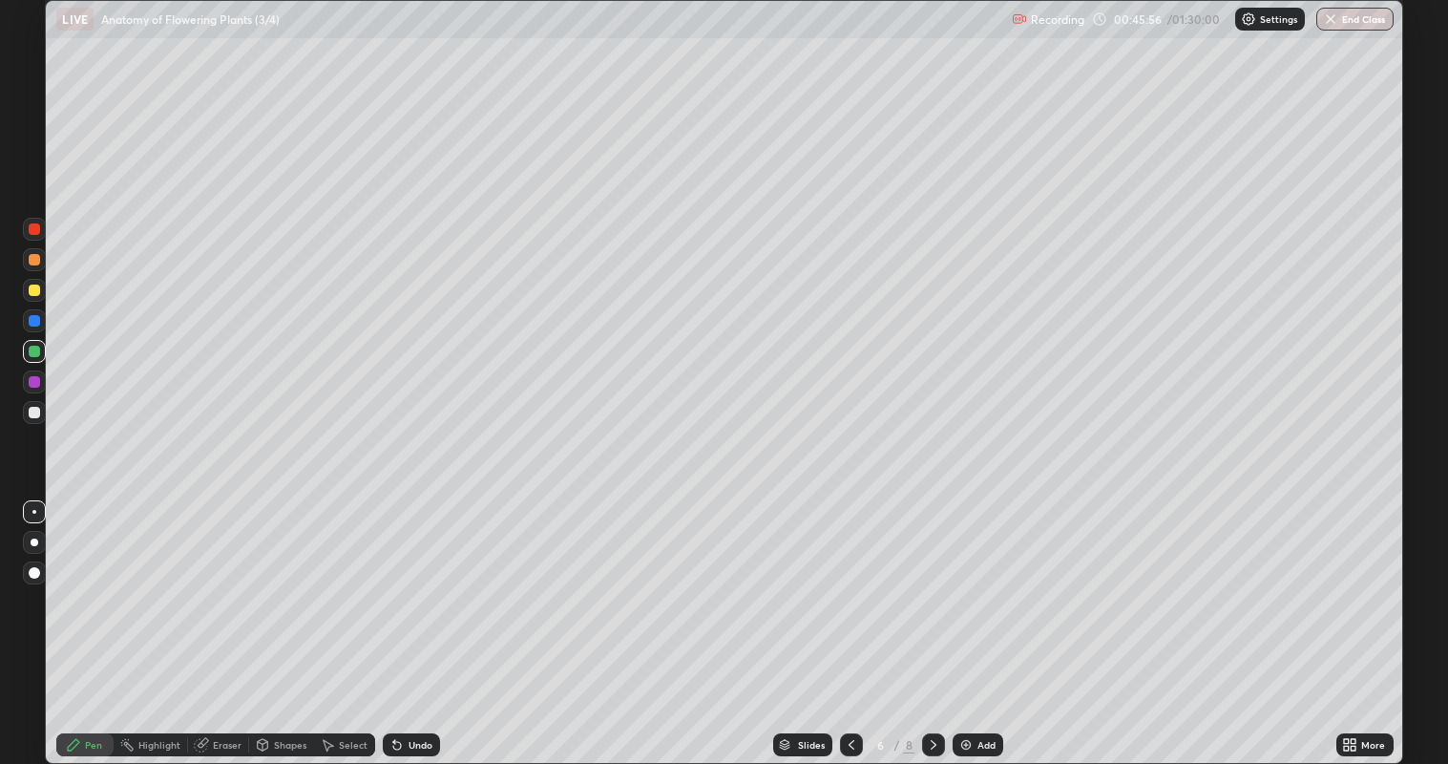
click at [933, 619] on icon at bounding box center [933, 744] width 15 height 15
click at [928, 619] on icon at bounding box center [933, 744] width 15 height 15
click at [35, 411] on div at bounding box center [34, 412] width 11 height 11
click at [37, 385] on div at bounding box center [34, 381] width 11 height 11
click at [40, 353] on div at bounding box center [34, 351] width 23 height 23
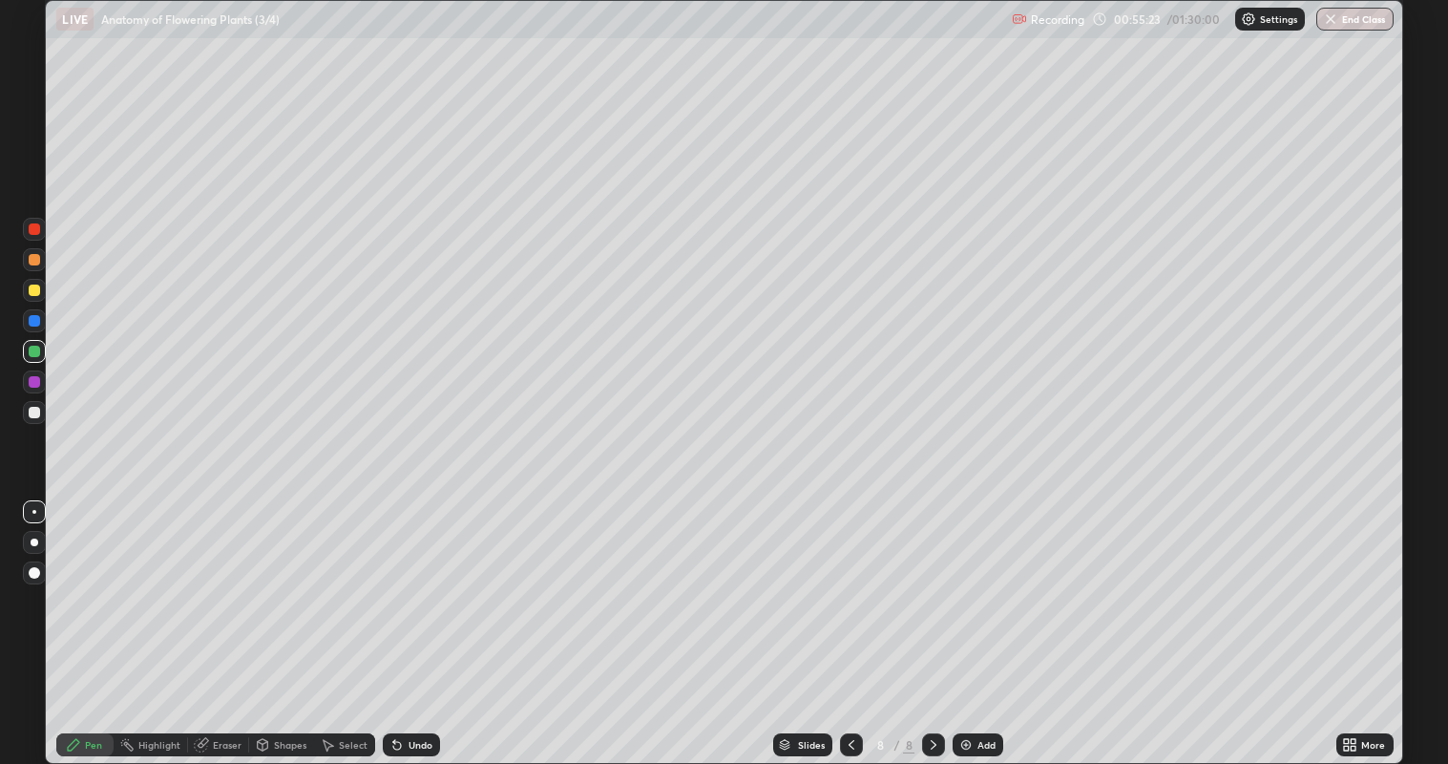
click at [208, 619] on icon at bounding box center [201, 744] width 15 height 15
click at [91, 619] on div "Pen" at bounding box center [93, 745] width 17 height 10
click at [35, 412] on div at bounding box center [34, 412] width 11 height 11
click at [35, 290] on div at bounding box center [34, 289] width 11 height 11
click at [974, 619] on div "Add" at bounding box center [978, 744] width 51 height 23
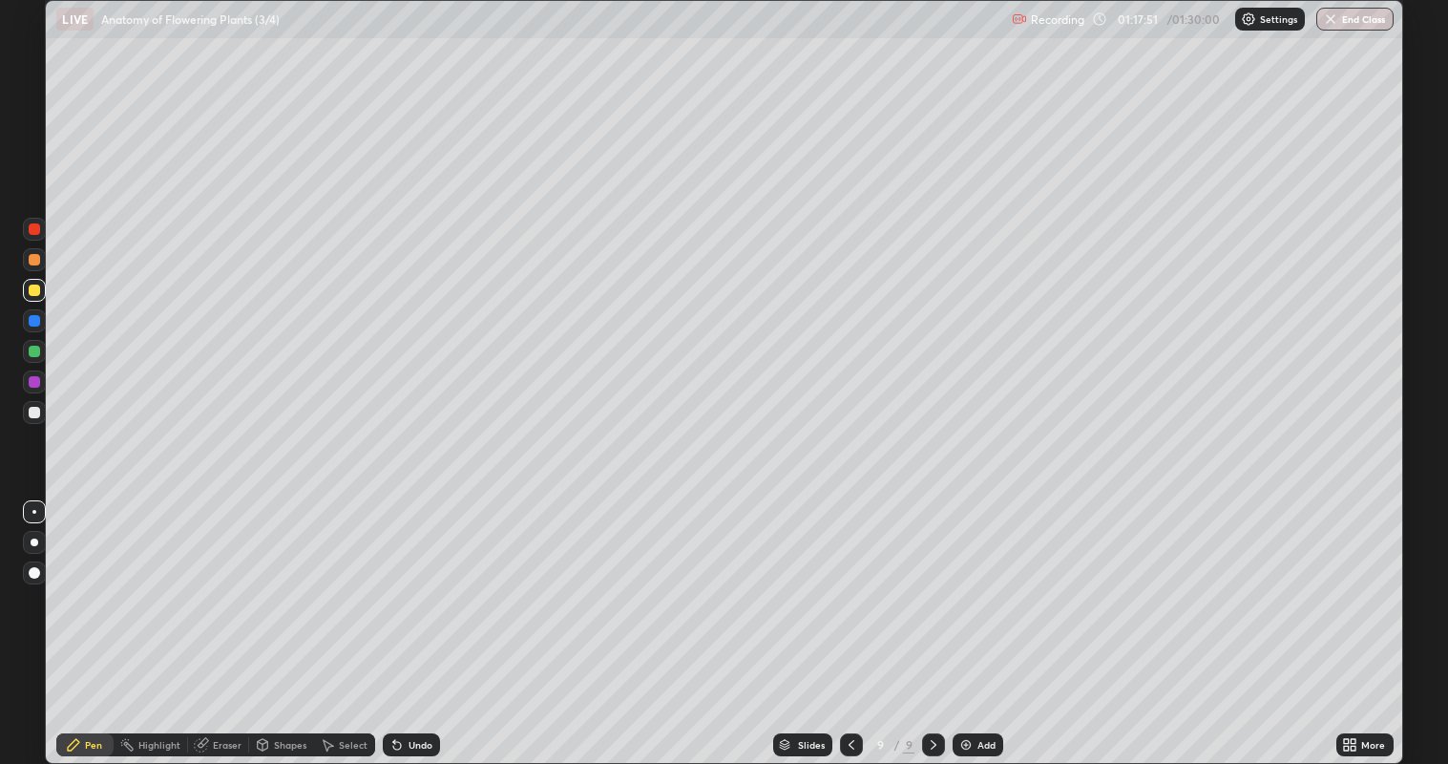
click at [31, 415] on div at bounding box center [34, 412] width 11 height 11
click at [1332, 24] on img "button" at bounding box center [1330, 18] width 15 height 15
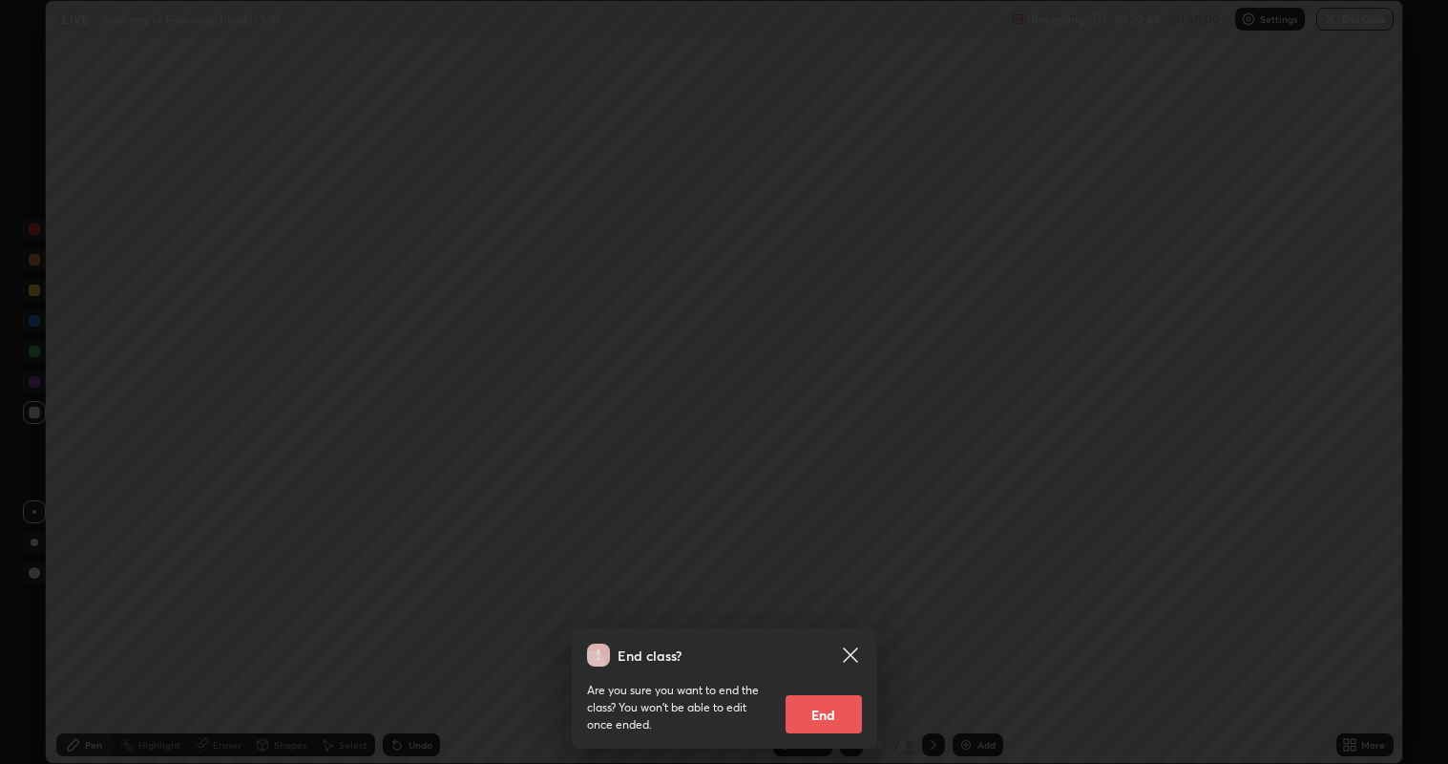
click at [832, 619] on button "End" at bounding box center [824, 714] width 76 height 38
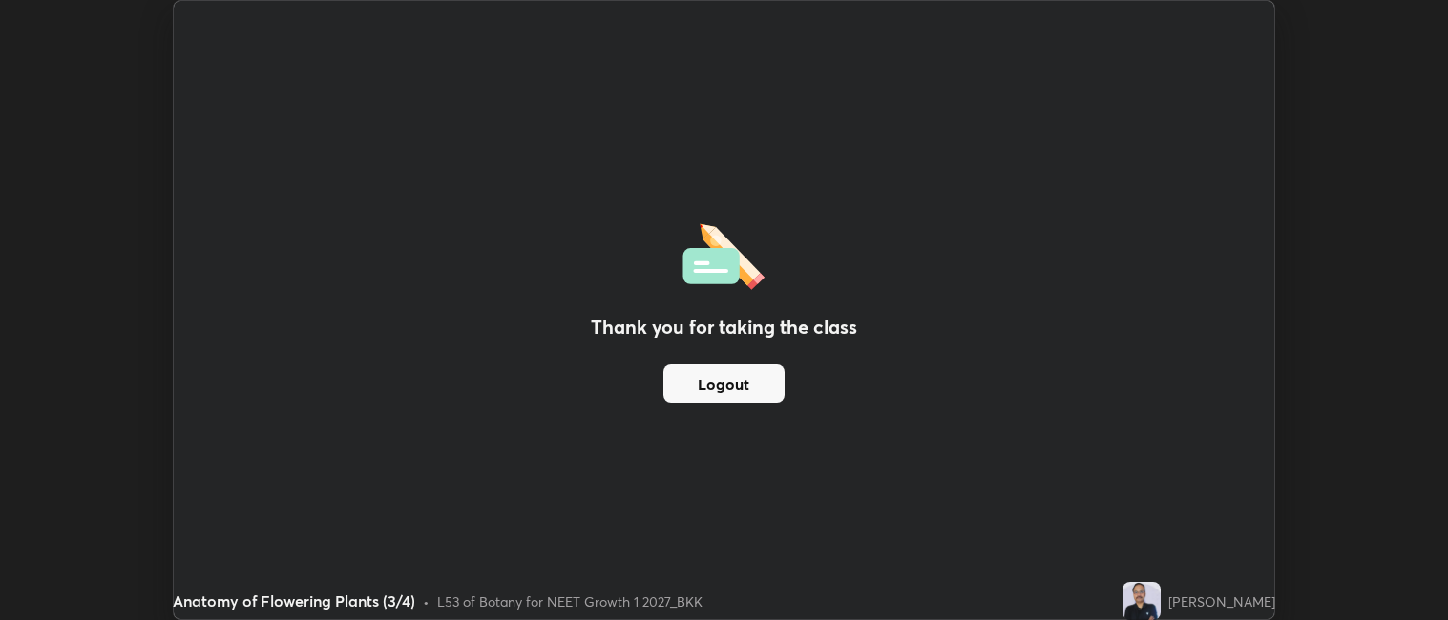
scroll to position [94827, 93999]
